Goal: Transaction & Acquisition: Purchase product/service

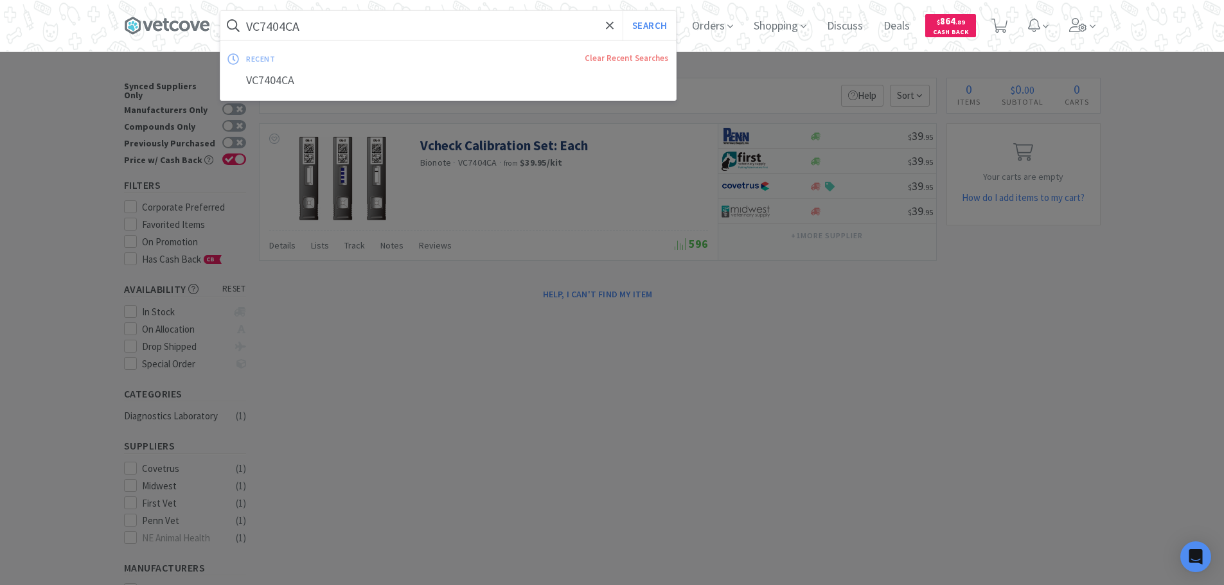
click at [431, 12] on input "VC7404CA" at bounding box center [448, 26] width 456 height 30
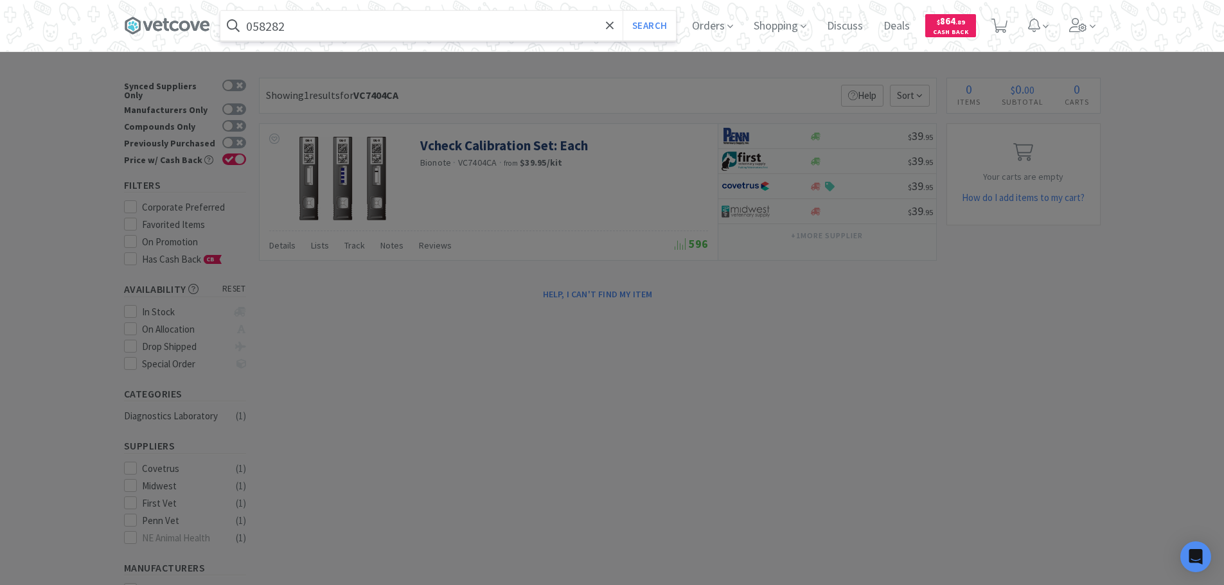
type input "058282"
click at [623, 11] on button "Search" at bounding box center [649, 26] width 53 height 30
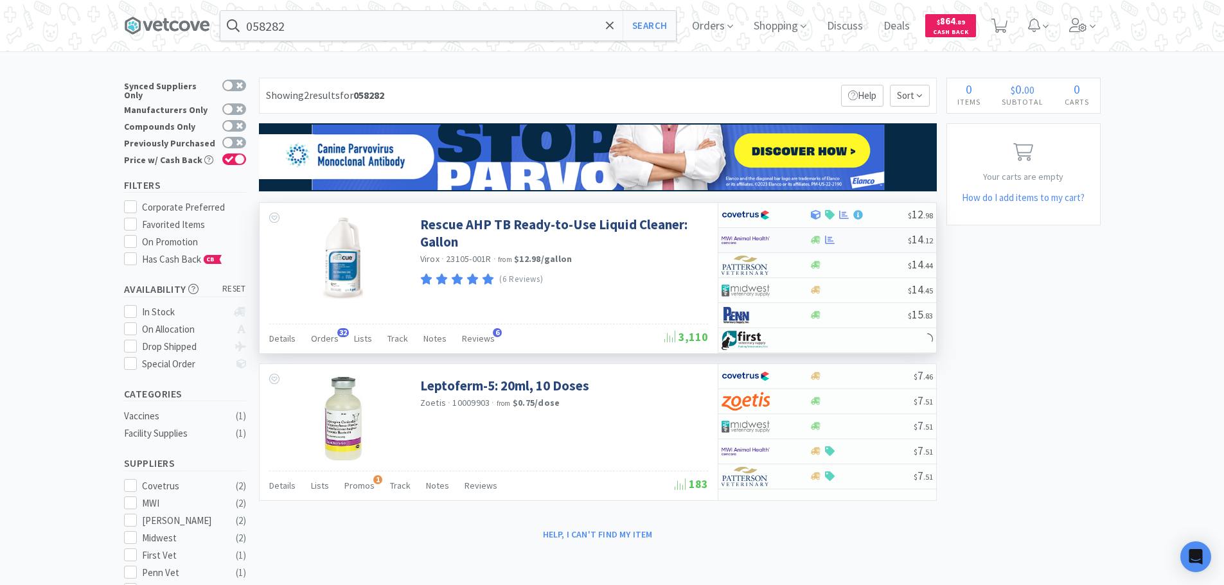
click at [871, 242] on div at bounding box center [859, 240] width 98 height 10
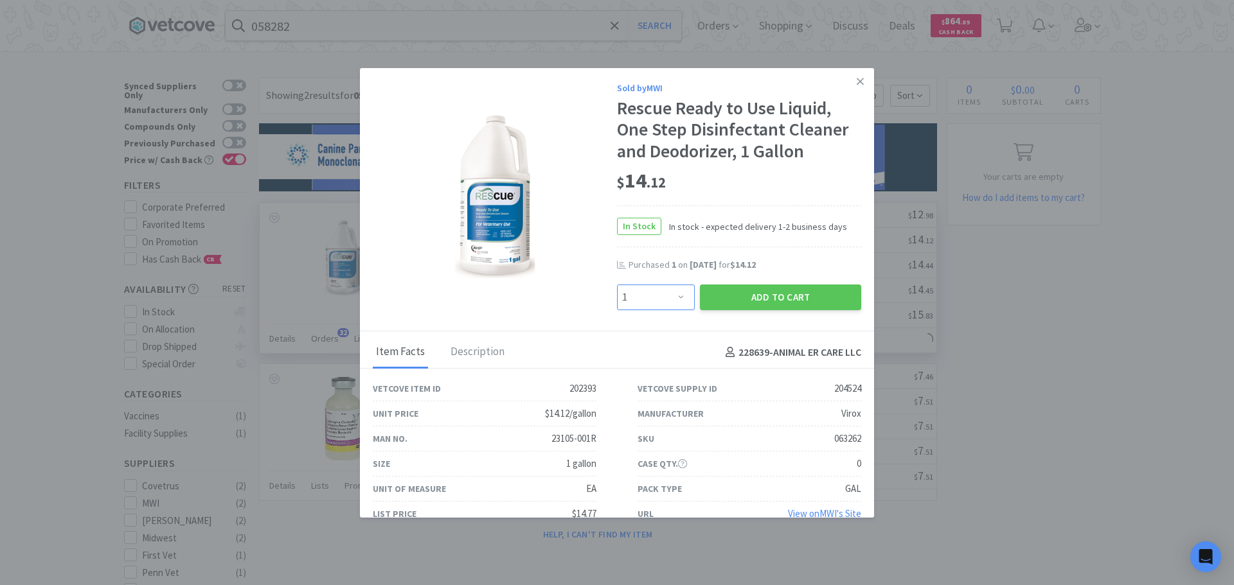
click at [670, 299] on select "Enter Quantity 1 2 3 4 5 6 7 8 9 10 11 12 13 14 15 16 17 18 19 20 Enter Quantity" at bounding box center [656, 298] width 78 height 26
select select "2"
click at [617, 285] on select "Enter Quantity 1 2 3 4 5 6 7 8 9 10 11 12 13 14 15 16 17 18 19 20 Enter Quantity" at bounding box center [656, 298] width 78 height 26
click at [777, 305] on button "Add to Cart" at bounding box center [780, 298] width 161 height 26
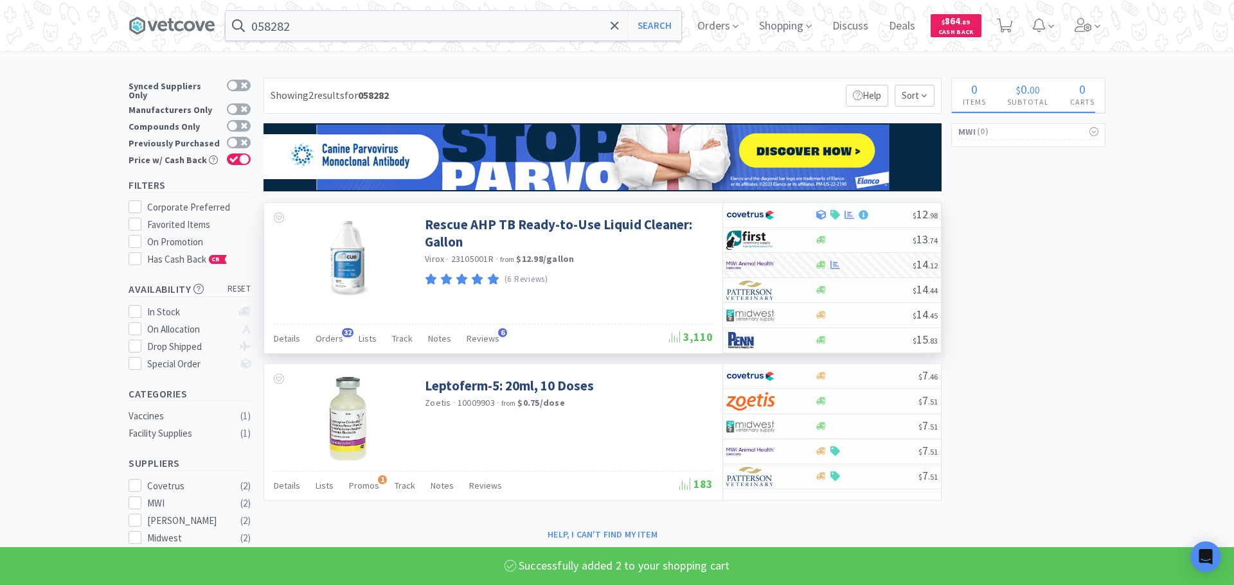
select select "2"
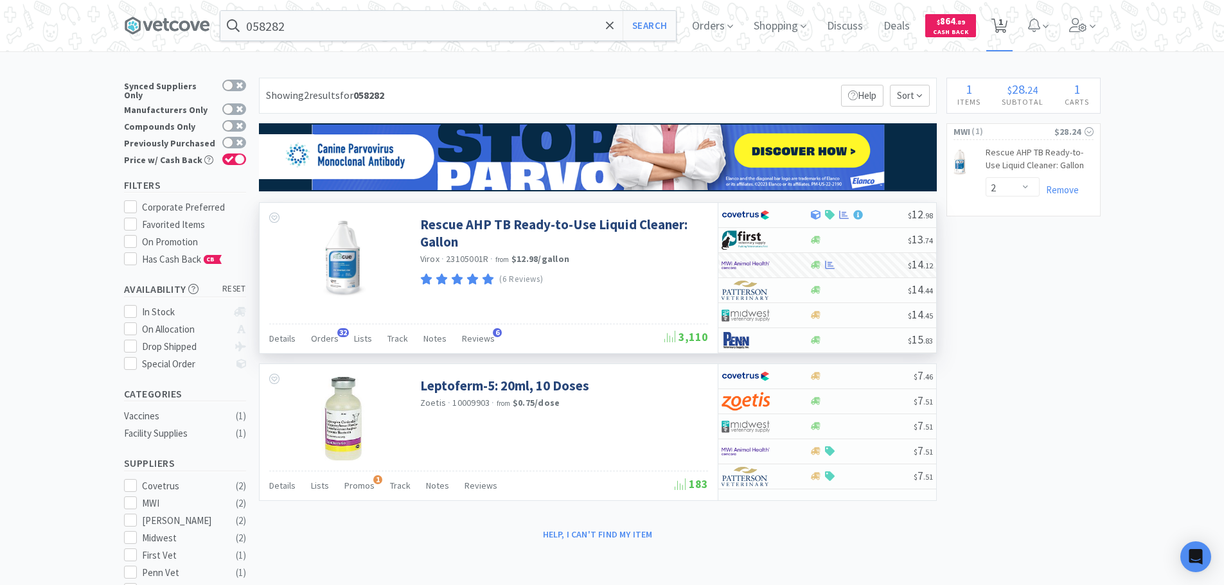
drag, startPoint x: 996, startPoint y: 28, endPoint x: 1001, endPoint y: 35, distance: 8.7
click at [996, 28] on icon at bounding box center [1000, 26] width 16 height 14
select select "2"
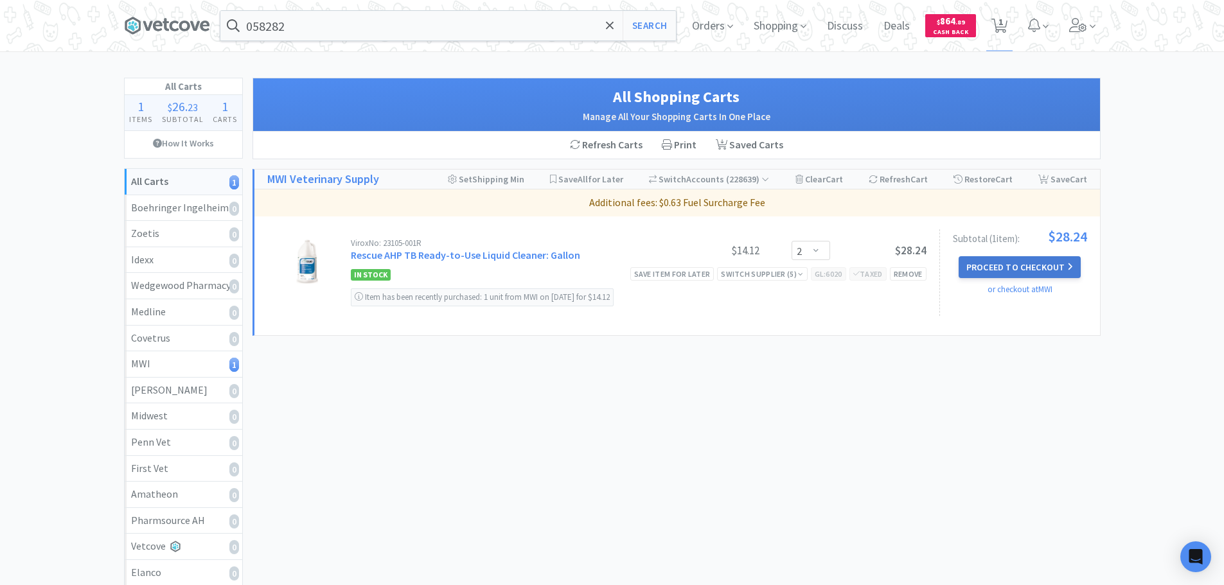
click at [1057, 260] on button "Proceed to Checkout" at bounding box center [1020, 267] width 122 height 22
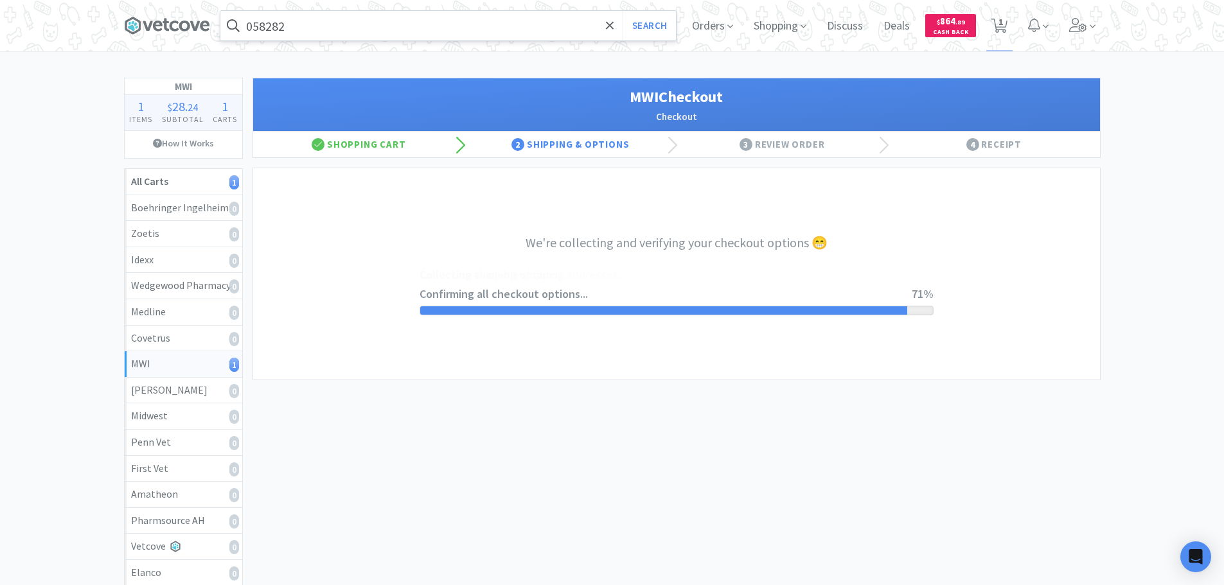
select select "STD_"
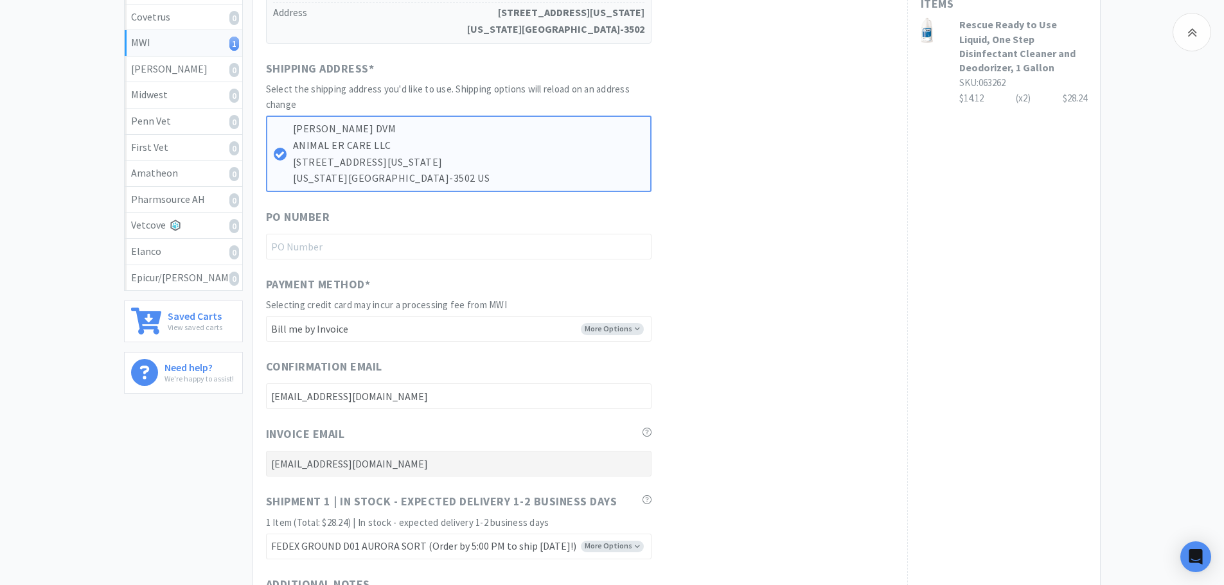
scroll to position [603, 0]
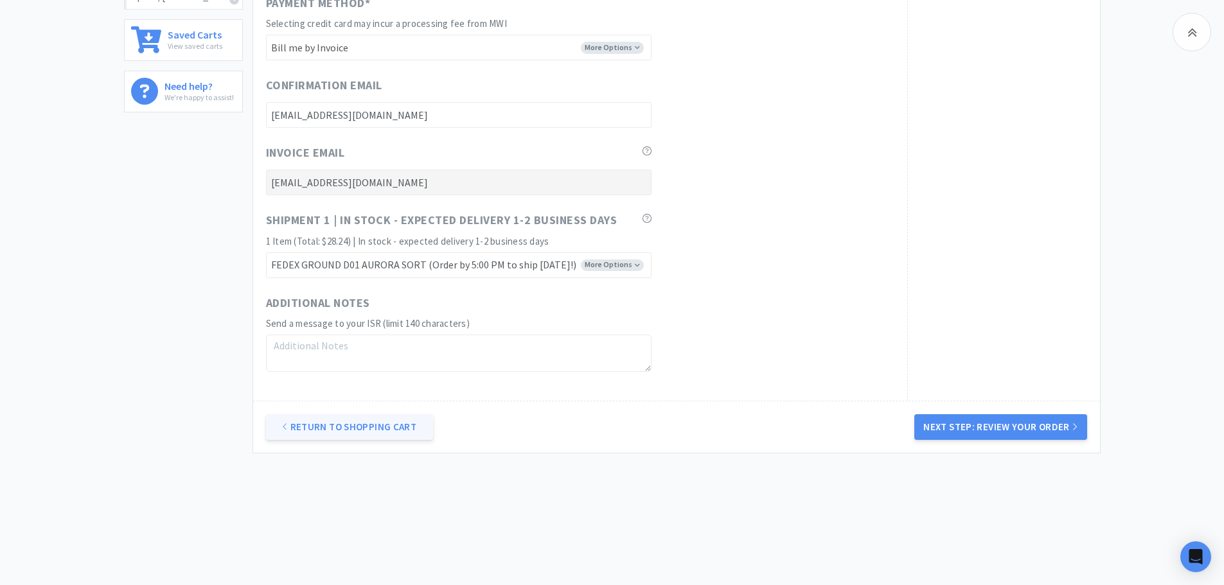
click at [418, 434] on link "Return to Shopping Cart" at bounding box center [349, 427] width 167 height 26
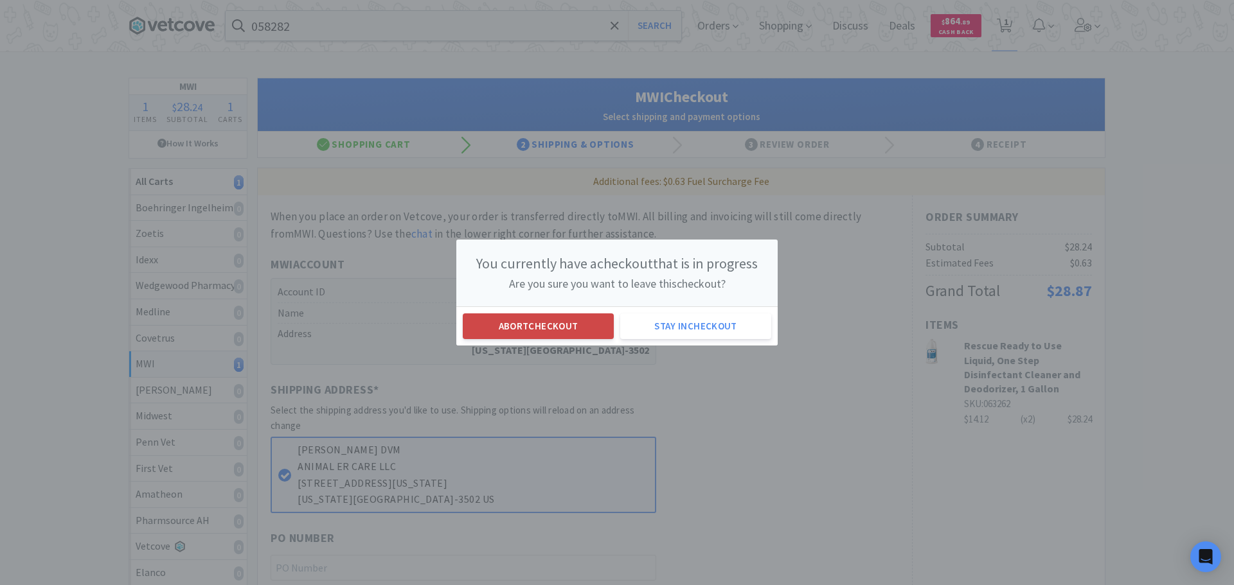
click at [582, 319] on button "Abort checkout" at bounding box center [538, 327] width 151 height 26
select select "2"
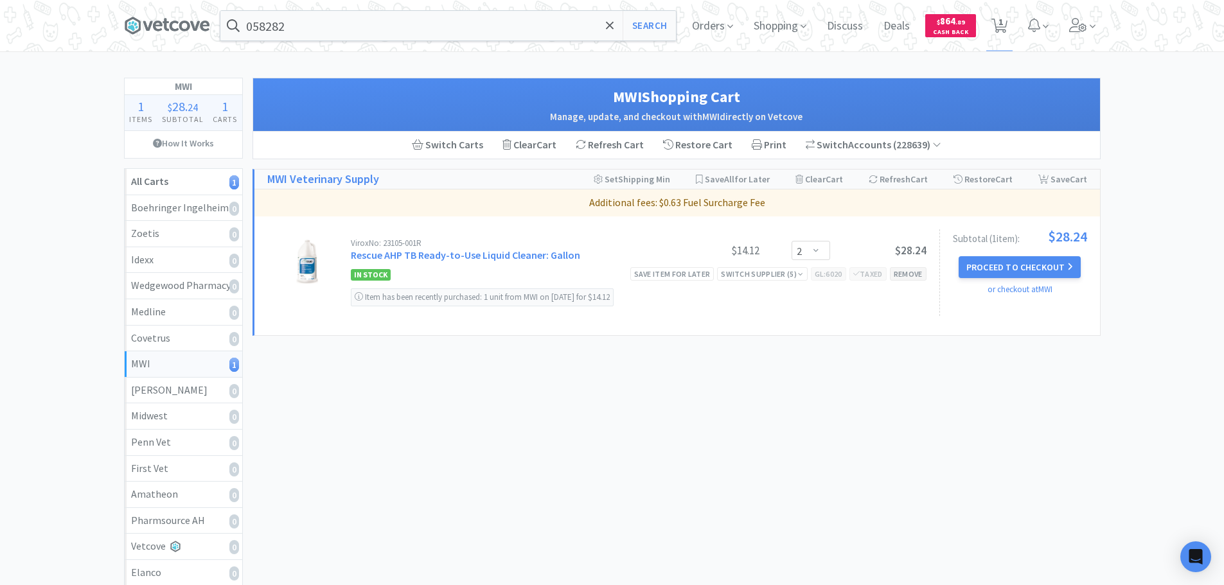
click at [918, 277] on div "Remove" at bounding box center [908, 273] width 37 height 13
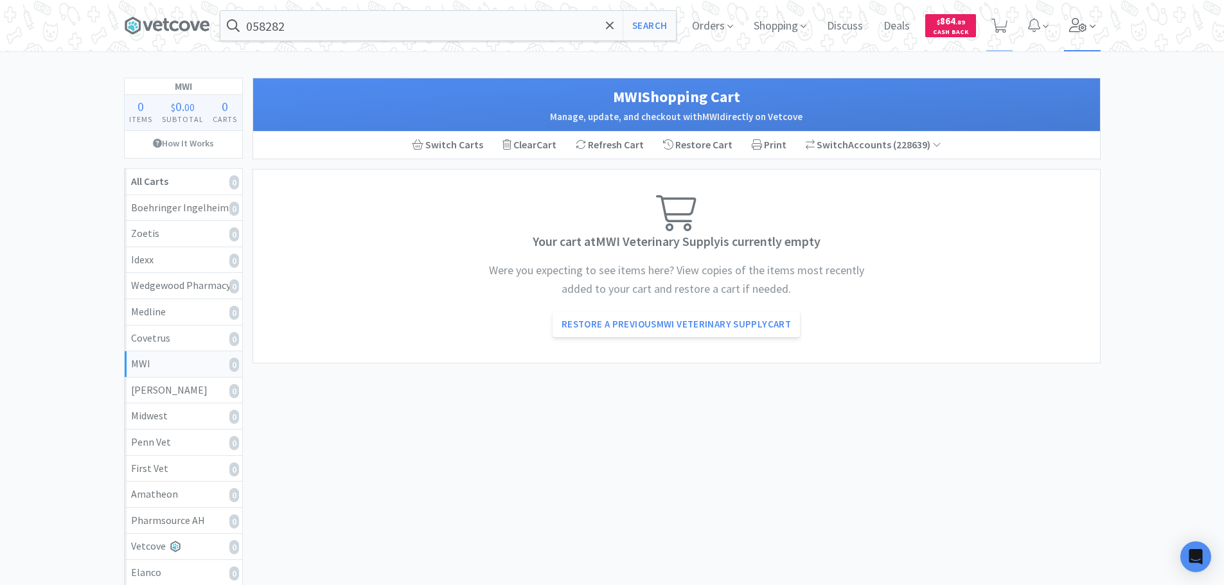
click at [1092, 22] on icon at bounding box center [1093, 27] width 6 height 12
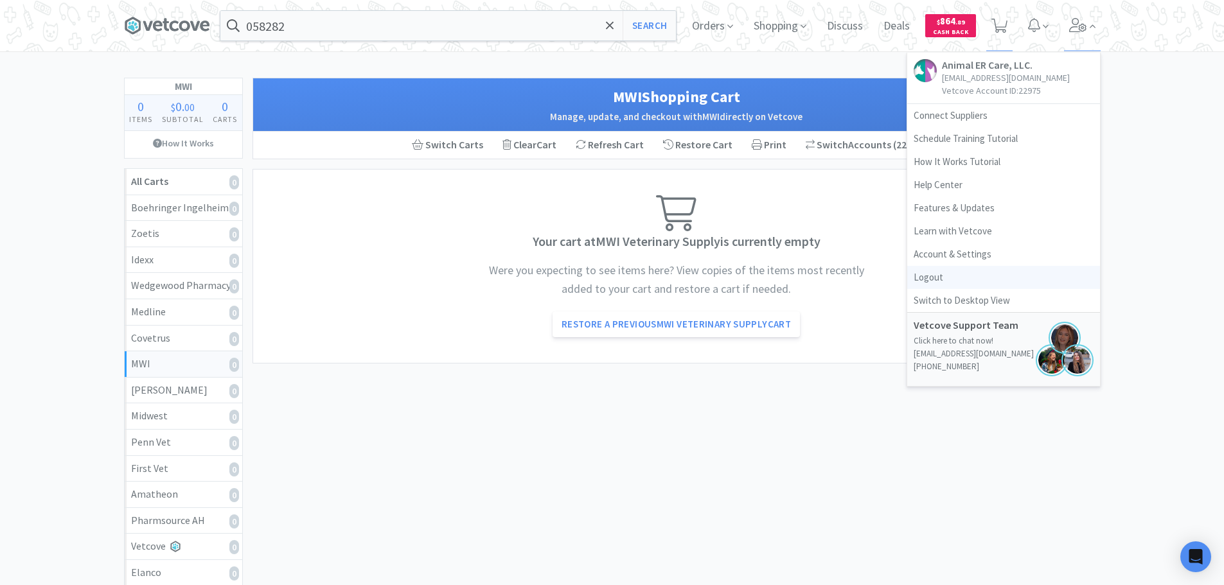
click at [965, 283] on link "Logout" at bounding box center [1003, 277] width 193 height 23
